Goal: Navigation & Orientation: Find specific page/section

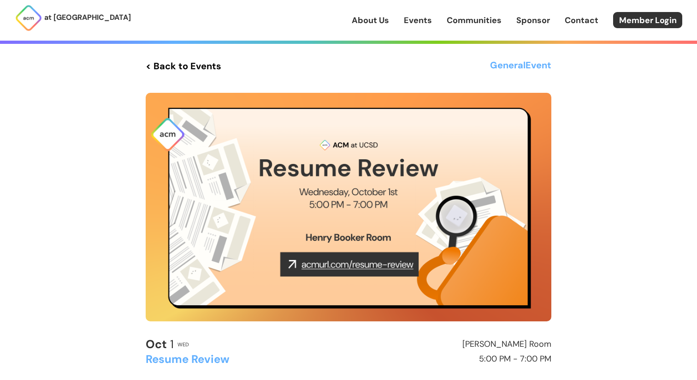
click at [356, 86] on div "< Back to Events General Event Oct 1 Wed Henry Booker Room Resume Review 5:00 P…" at bounding box center [349, 257] width 406 height 399
click at [175, 54] on div "< Back to Events General Event Oct 1 Wed Henry Booker Room Resume Review 5:00 P…" at bounding box center [348, 257] width 443 height 514
click at [167, 62] on link "< Back to Events" at bounding box center [184, 66] width 76 height 17
